Goal: Navigation & Orientation: Go to known website

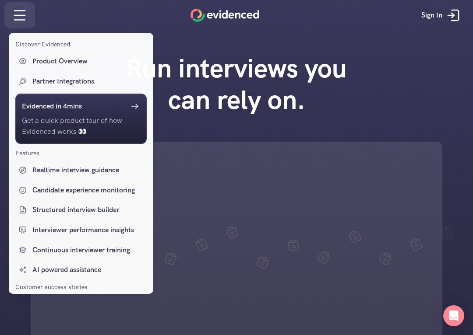
click at [18, 20] on div at bounding box center [236, 167] width 473 height 335
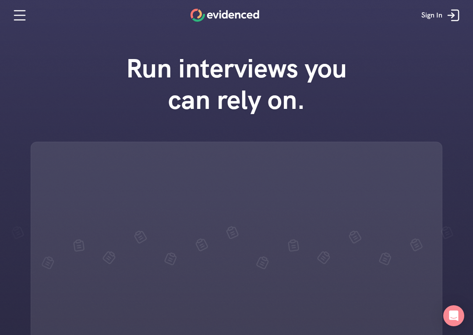
click at [440, 12] on p "Sign In" at bounding box center [431, 15] width 21 height 11
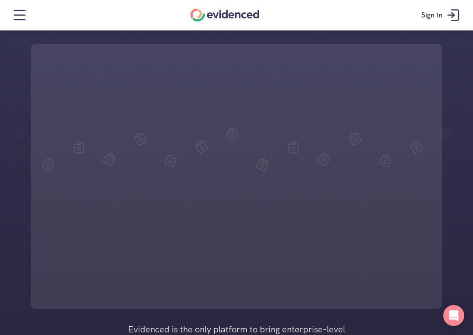
scroll to position [101, 0]
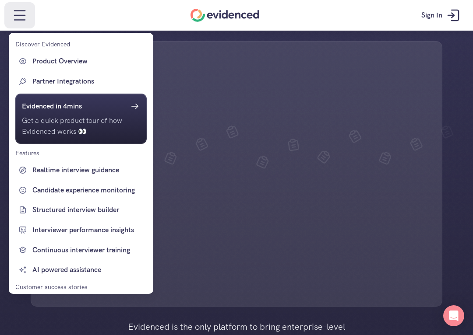
click at [14, 18] on div at bounding box center [236, 167] width 473 height 335
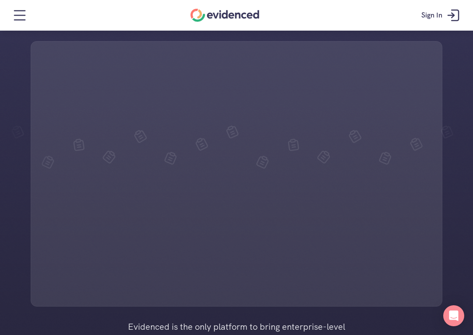
click at [18, 17] on icon at bounding box center [20, 16] width 18 height 18
